Goal: Find contact information: Find contact information

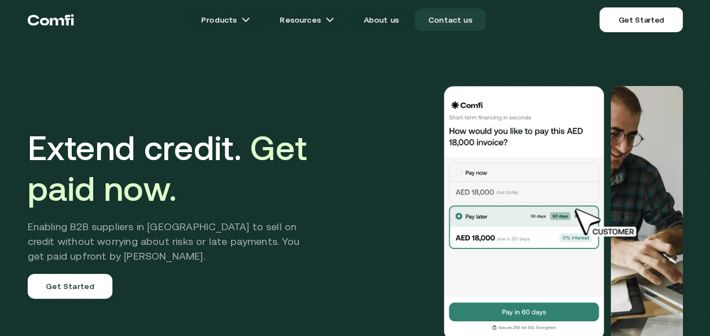
click at [452, 19] on link "Contact us" at bounding box center [450, 19] width 71 height 23
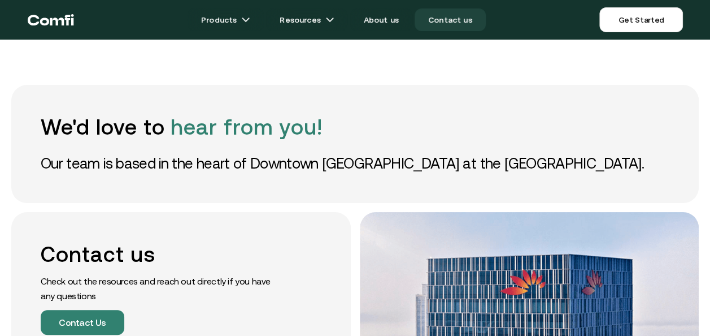
click at [446, 18] on link "Contact us" at bounding box center [450, 19] width 71 height 23
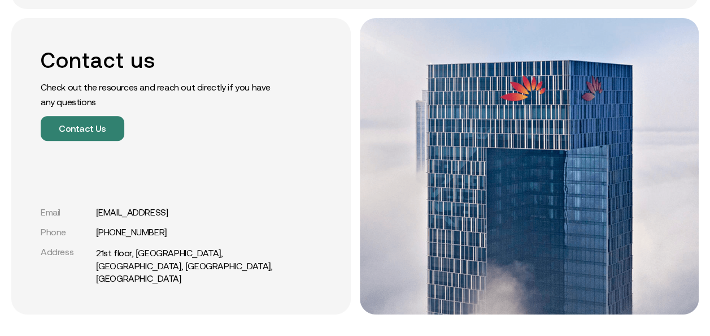
scroll to position [193, 0]
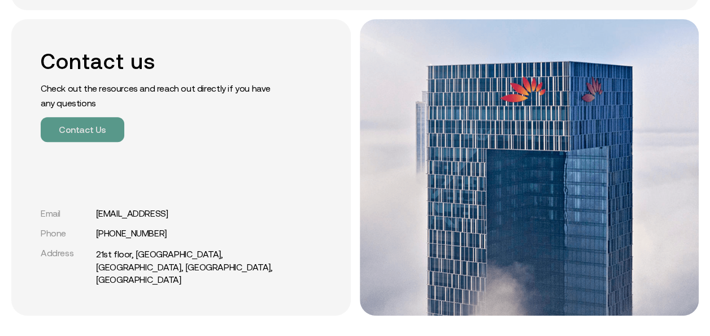
click at [104, 129] on button "Contact Us" at bounding box center [83, 129] width 84 height 25
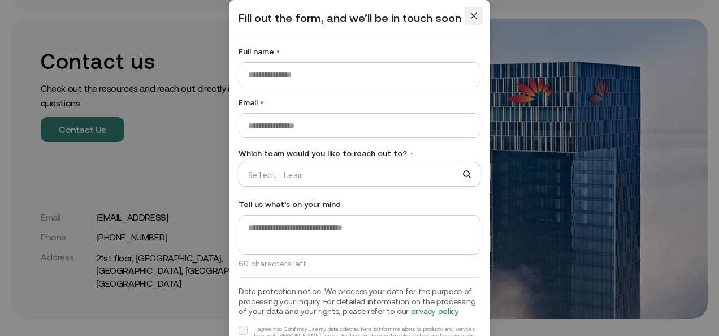
click at [476, 18] on span "Close" at bounding box center [473, 16] width 18 height 14
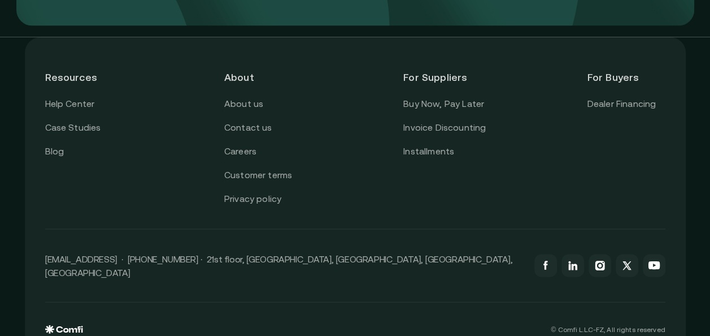
scroll to position [1067, 0]
click at [88, 109] on link "Help Center" at bounding box center [70, 103] width 50 height 15
